Goal: Navigation & Orientation: Find specific page/section

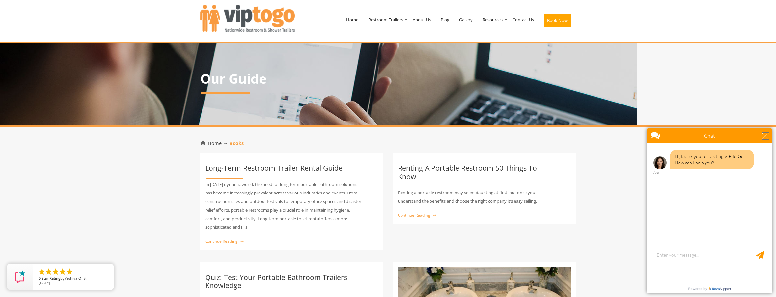
click at [768, 135] on div "close" at bounding box center [765, 135] width 7 height 7
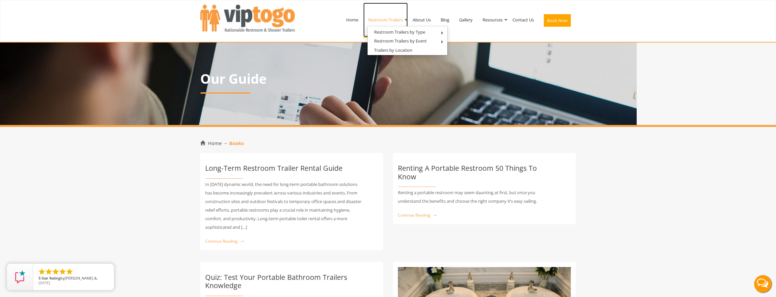
click at [386, 19] on link "Restroom Trailers" at bounding box center [385, 20] width 44 height 34
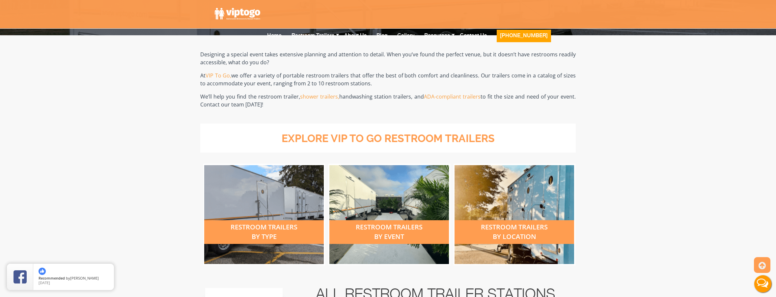
scroll to position [140, 0]
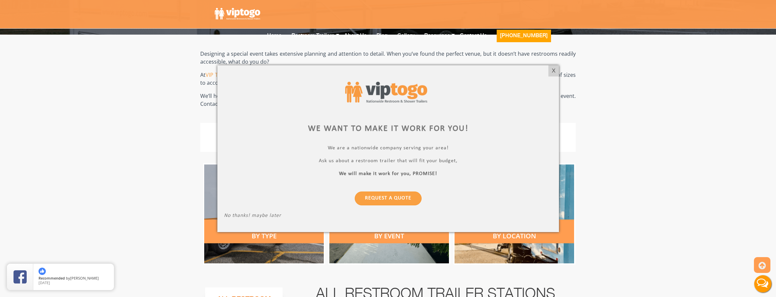
click at [338, 17] on div at bounding box center [388, 148] width 776 height 297
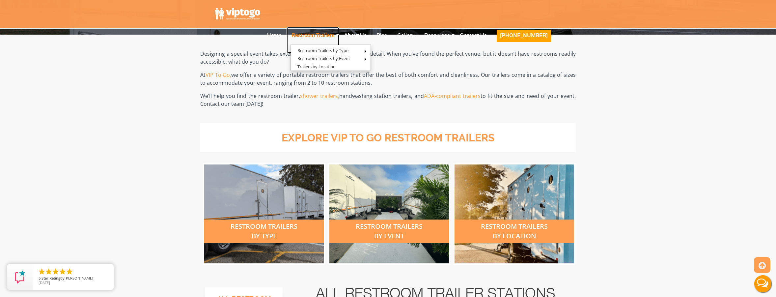
click at [331, 27] on link "Restroom Trailers" at bounding box center [313, 40] width 53 height 26
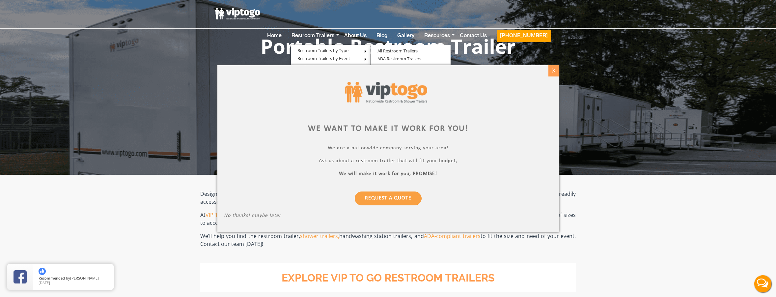
click at [555, 70] on div "X" at bounding box center [553, 70] width 10 height 11
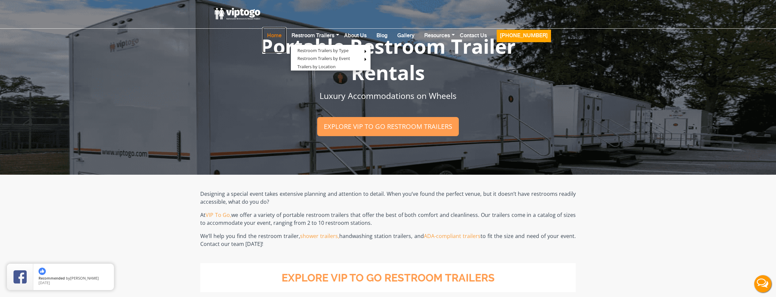
click at [287, 27] on link "Home" at bounding box center [274, 40] width 24 height 26
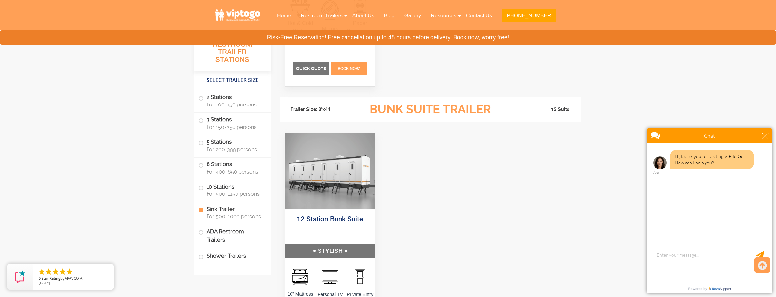
scroll to position [2032, 0]
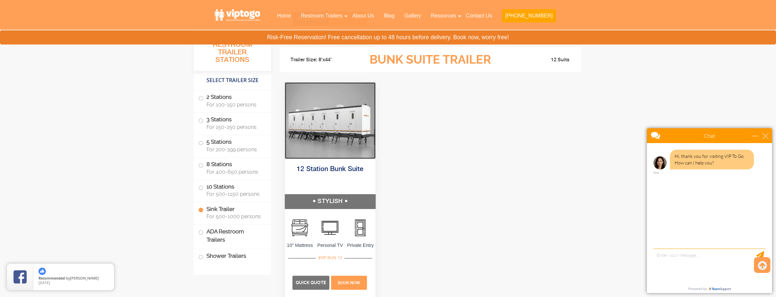
click at [332, 134] on img at bounding box center [330, 120] width 91 height 76
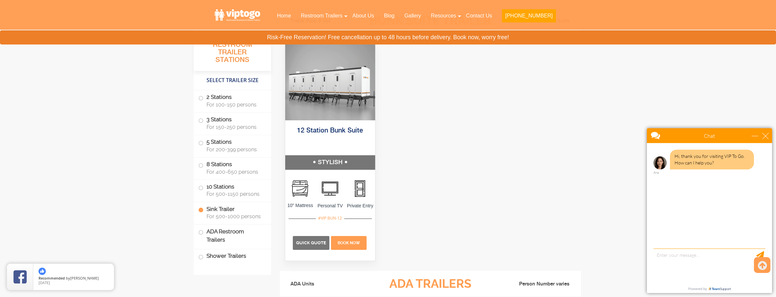
scroll to position [2076, 0]
